Goal: Check status: Check status

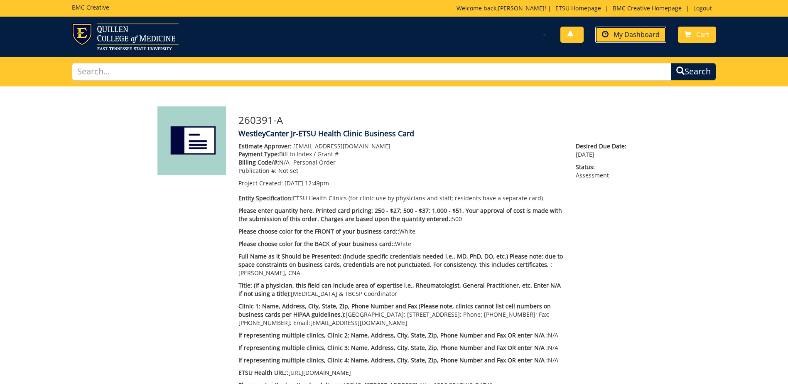
click at [625, 34] on span "My Dashboard" at bounding box center [636, 34] width 46 height 9
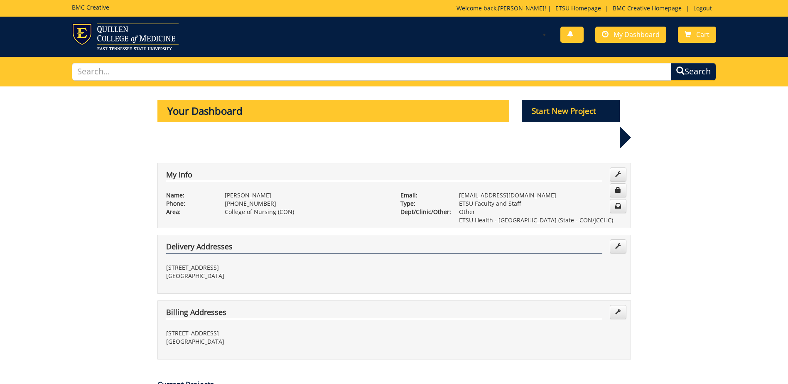
scroll to position [291, 0]
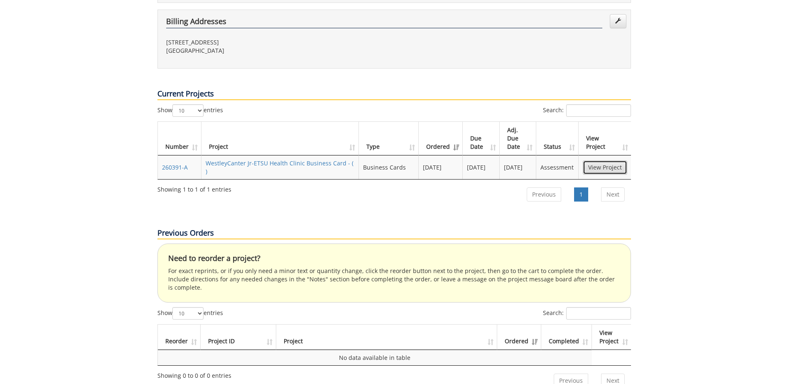
click at [609, 160] on link "View Project" at bounding box center [604, 167] width 44 height 14
